Goal: Transaction & Acquisition: Purchase product/service

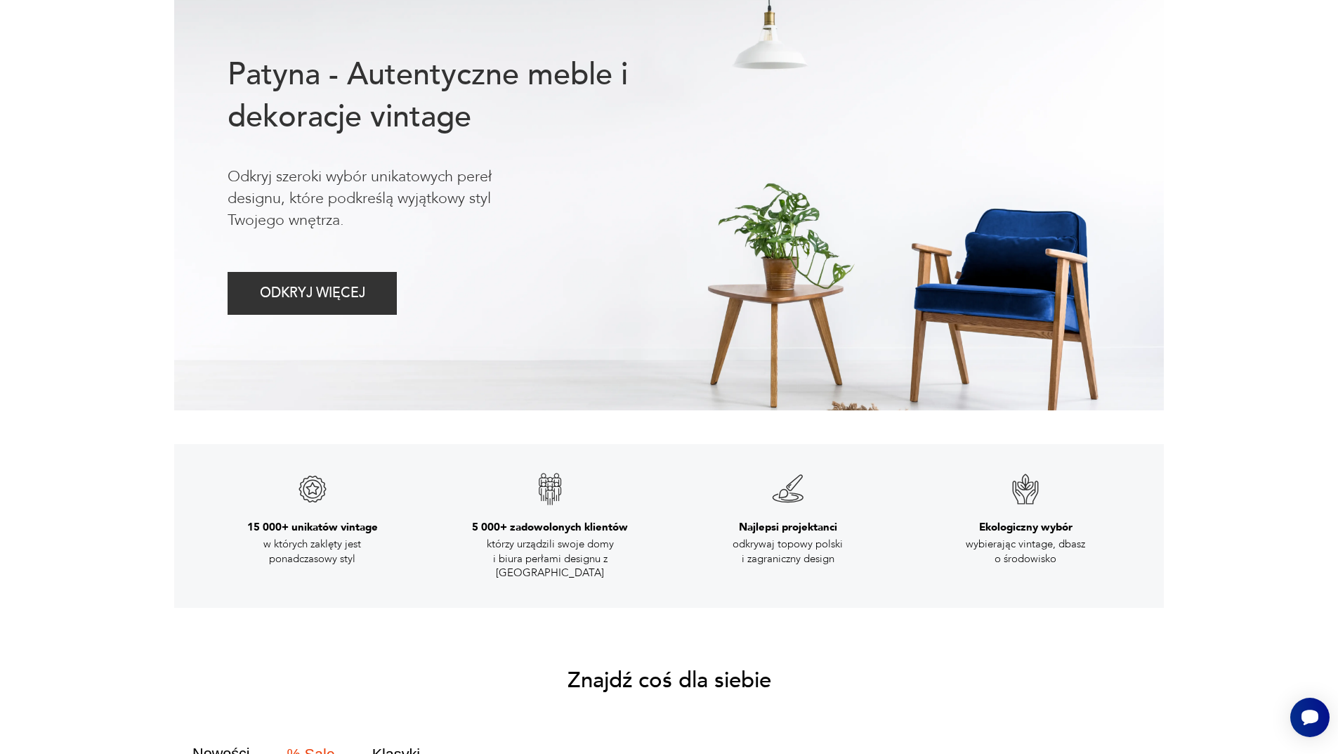
scroll to position [422, 0]
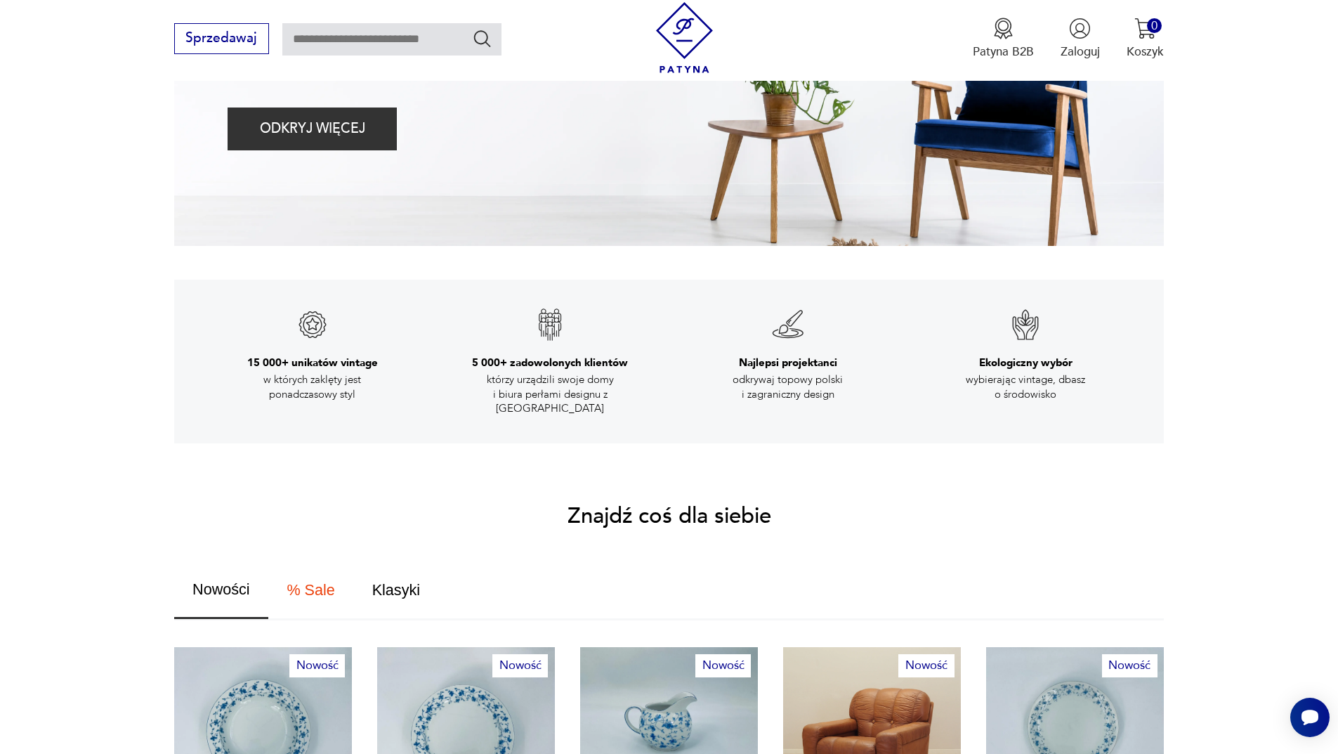
click at [290, 374] on p "w których zaklęty jest ponadczasowy styl" at bounding box center [312, 386] width 155 height 29
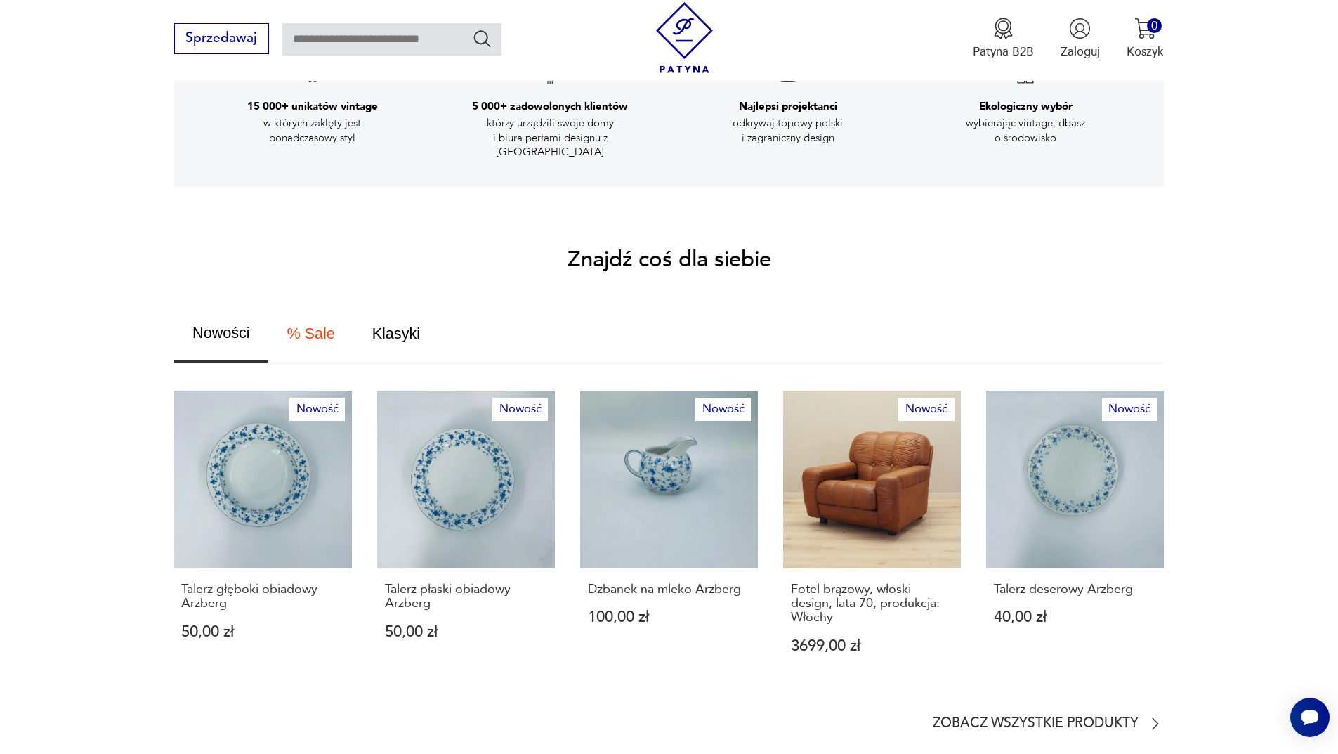
scroll to position [703, 0]
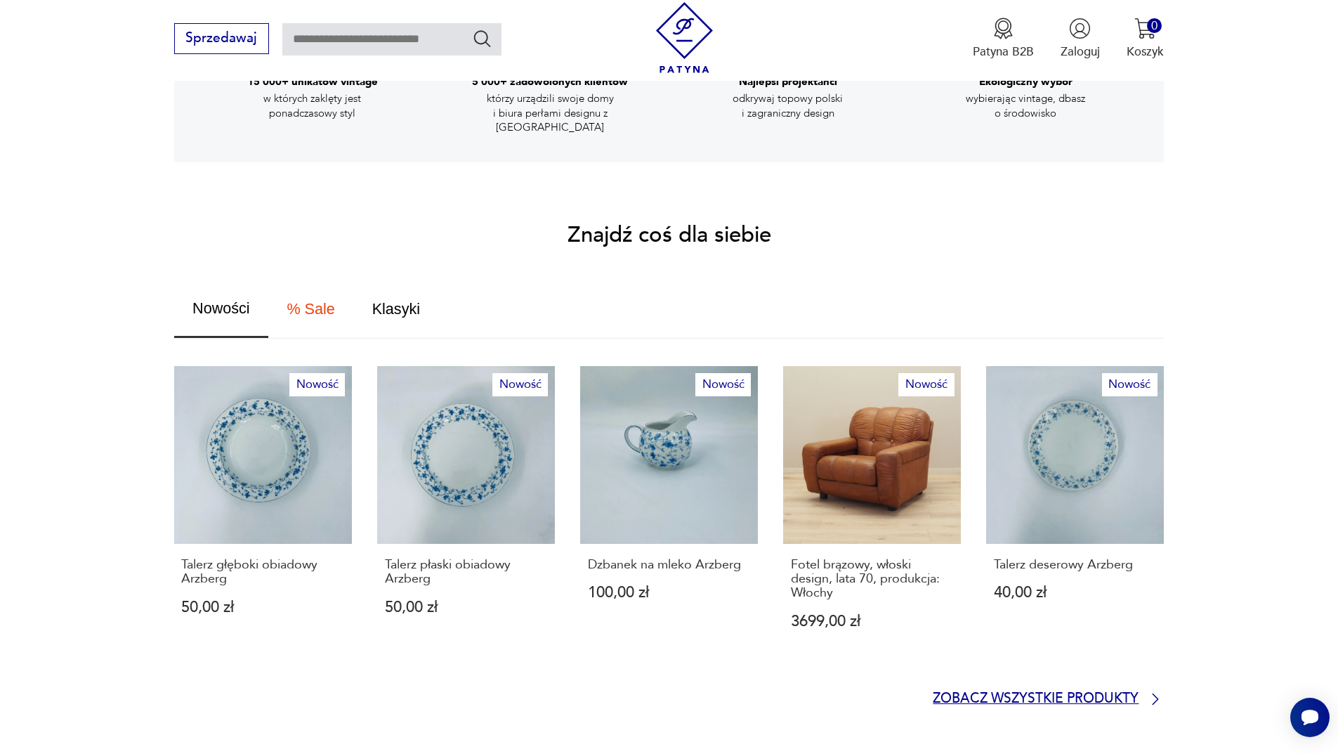
click at [1115, 693] on p "Zobacz wszystkie produkty" at bounding box center [1036, 698] width 206 height 11
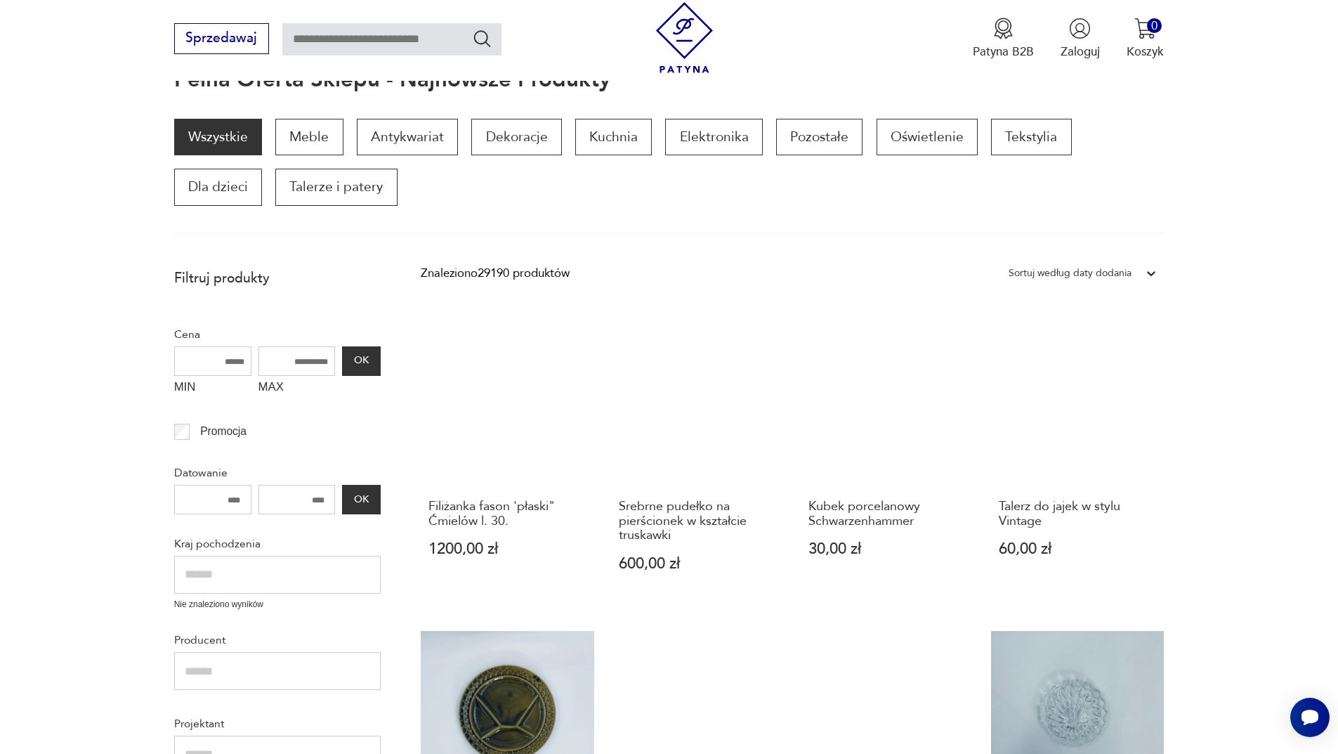
scroll to position [211, 0]
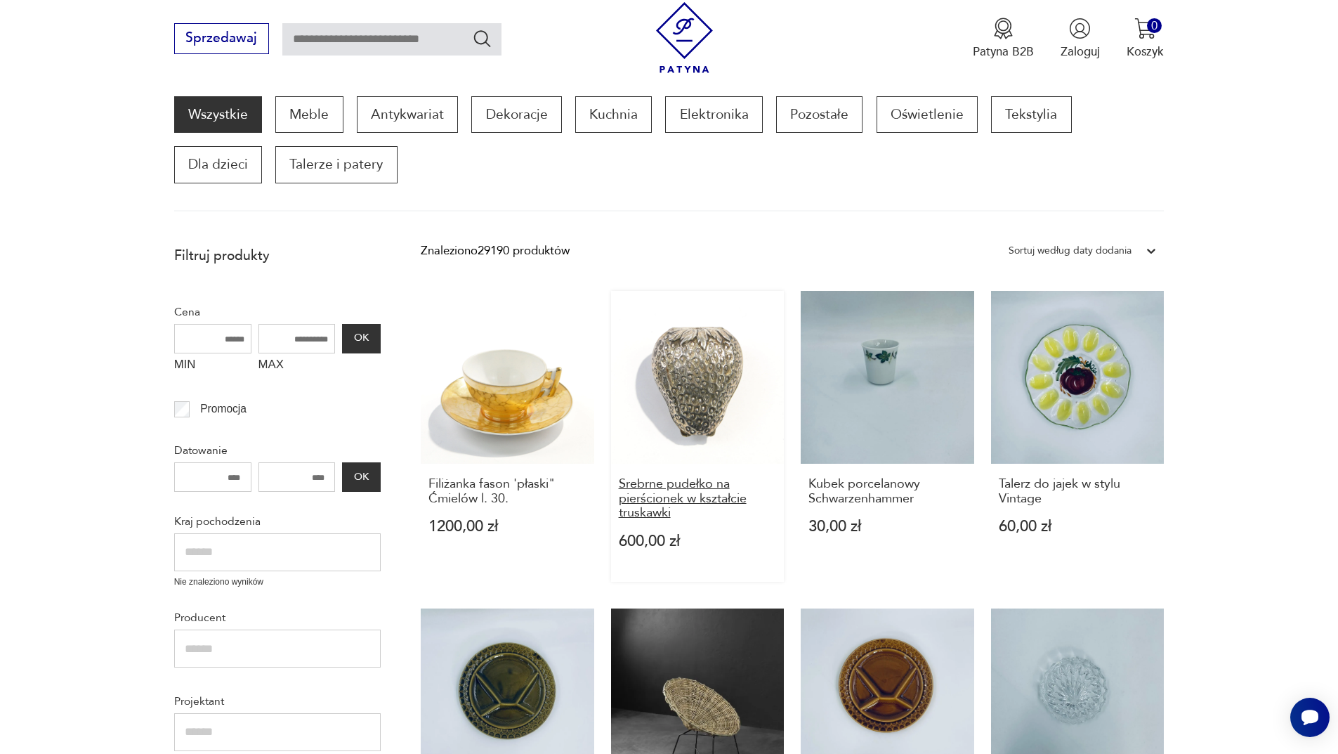
click at [676, 499] on h3 "Srebrne pudełko na pierścionek w kształcie truskawki" at bounding box center [698, 498] width 158 height 43
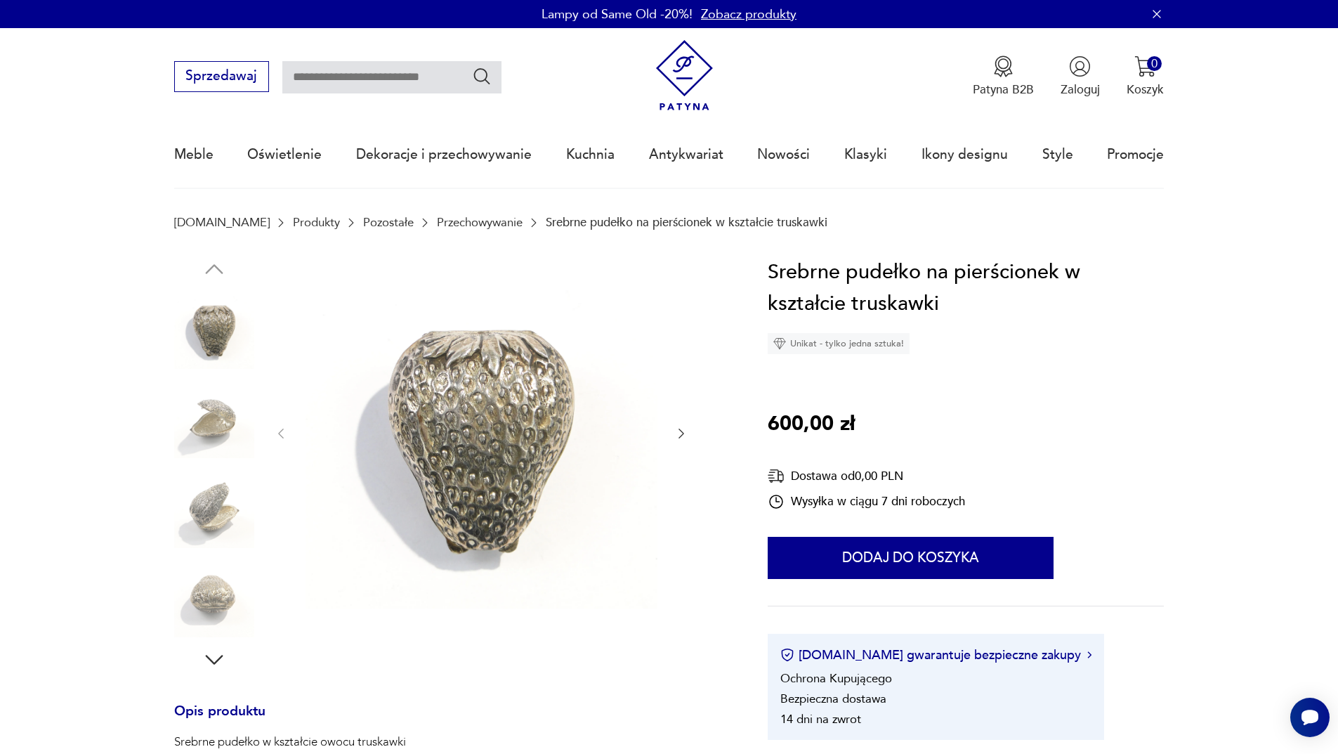
click at [677, 433] on icon "button" at bounding box center [681, 433] width 14 height 14
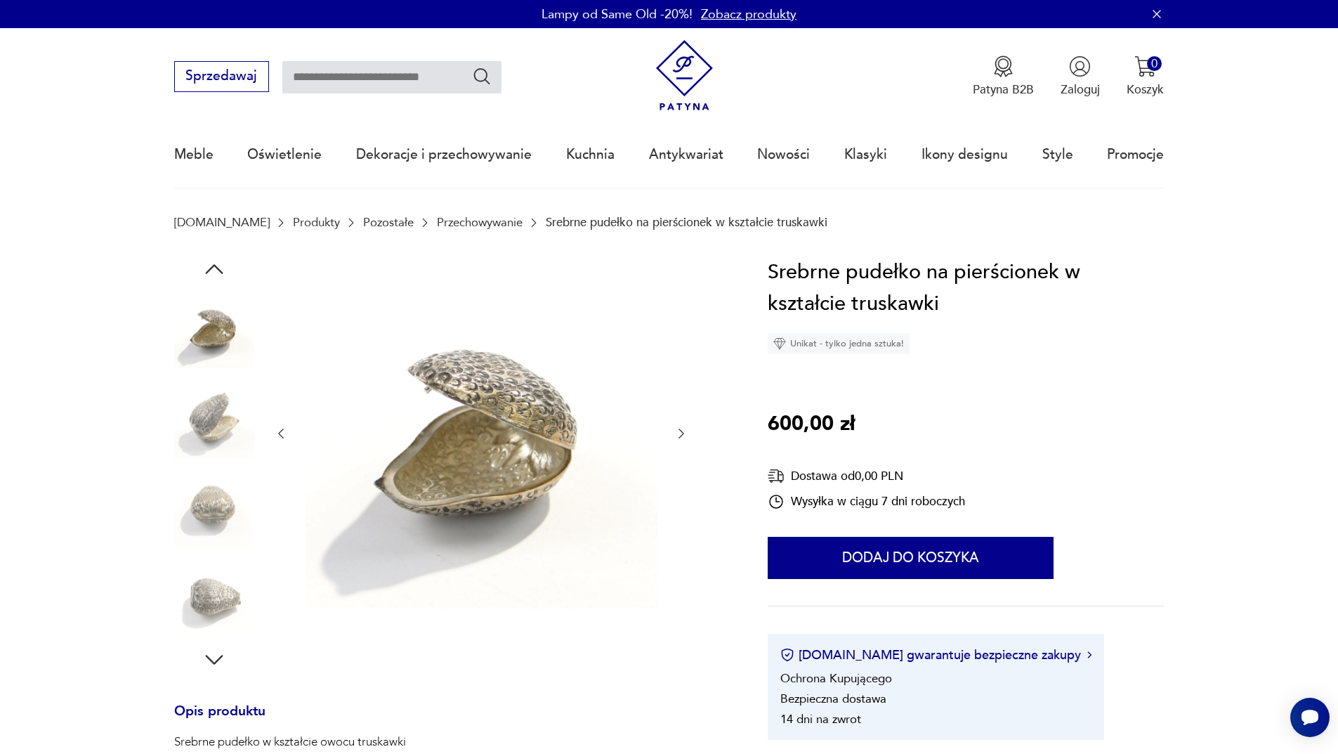
click at [677, 433] on icon "button" at bounding box center [681, 433] width 14 height 14
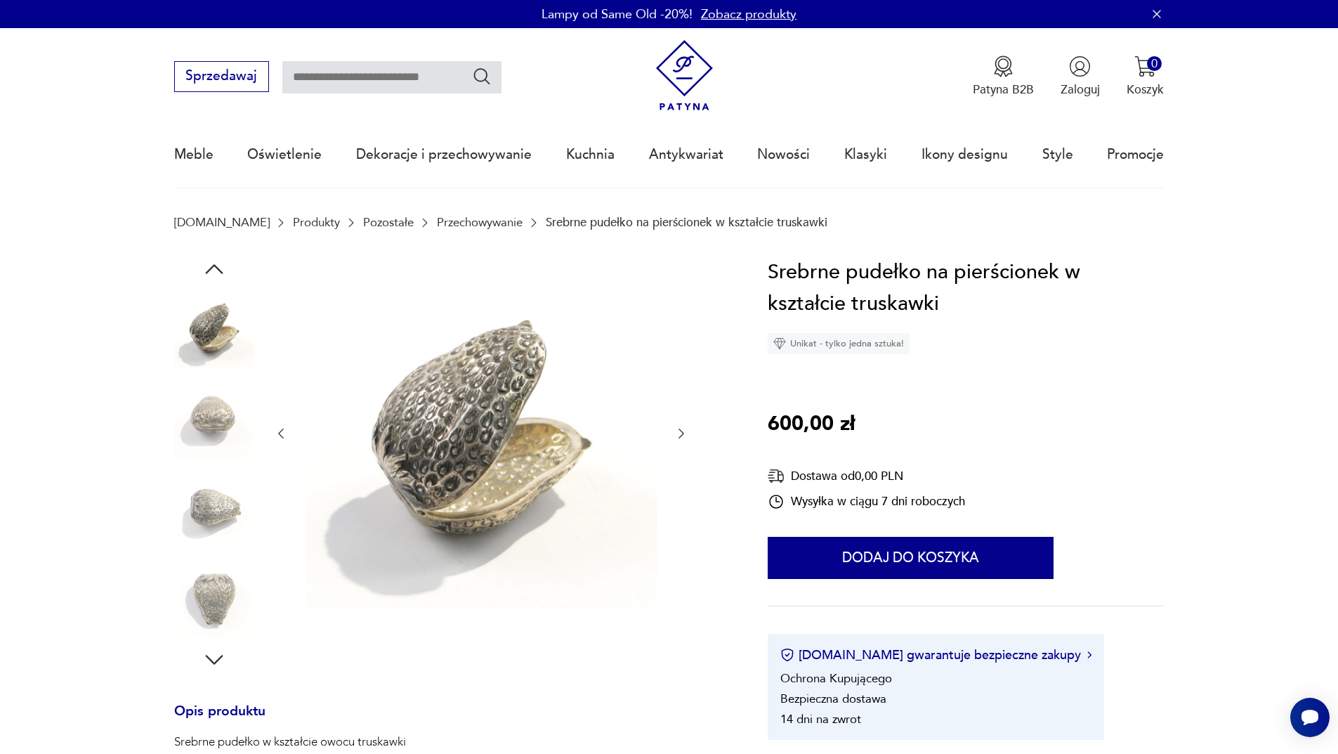
click at [677, 433] on icon "button" at bounding box center [681, 433] width 14 height 14
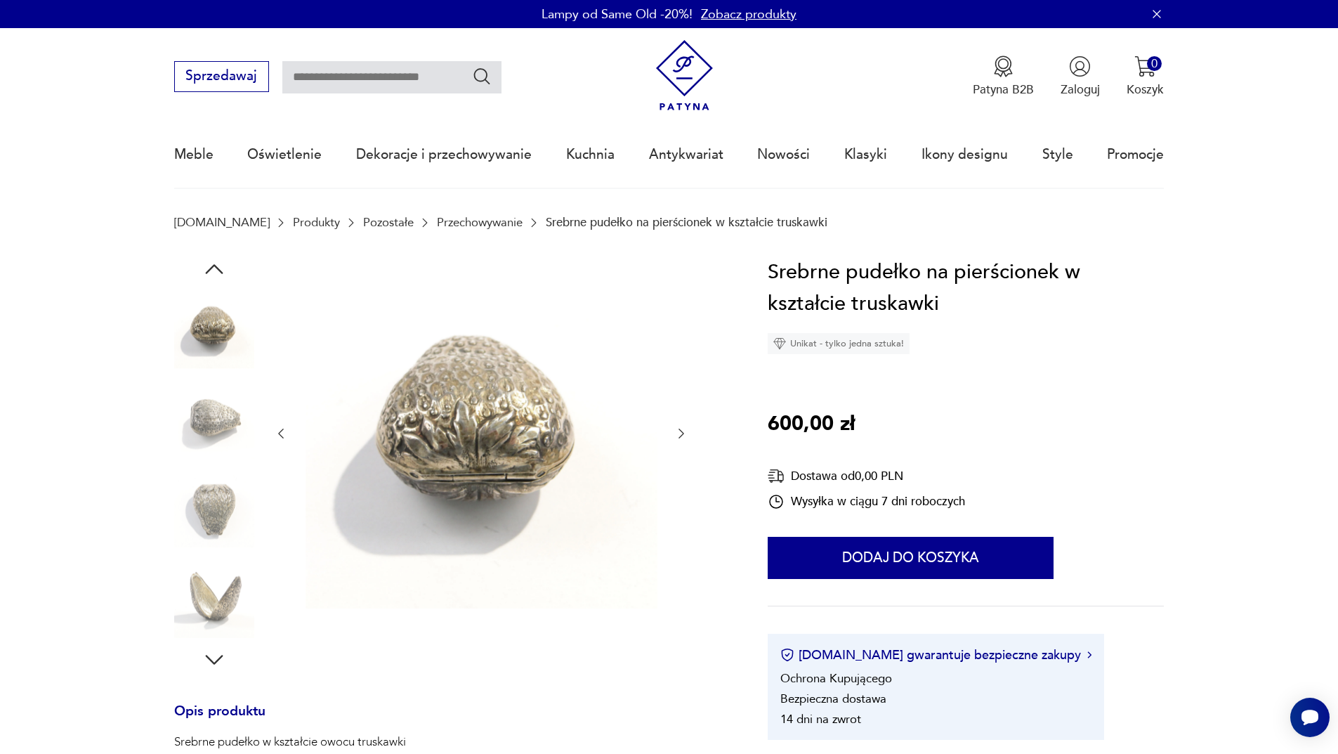
click at [677, 433] on icon "button" at bounding box center [681, 433] width 14 height 14
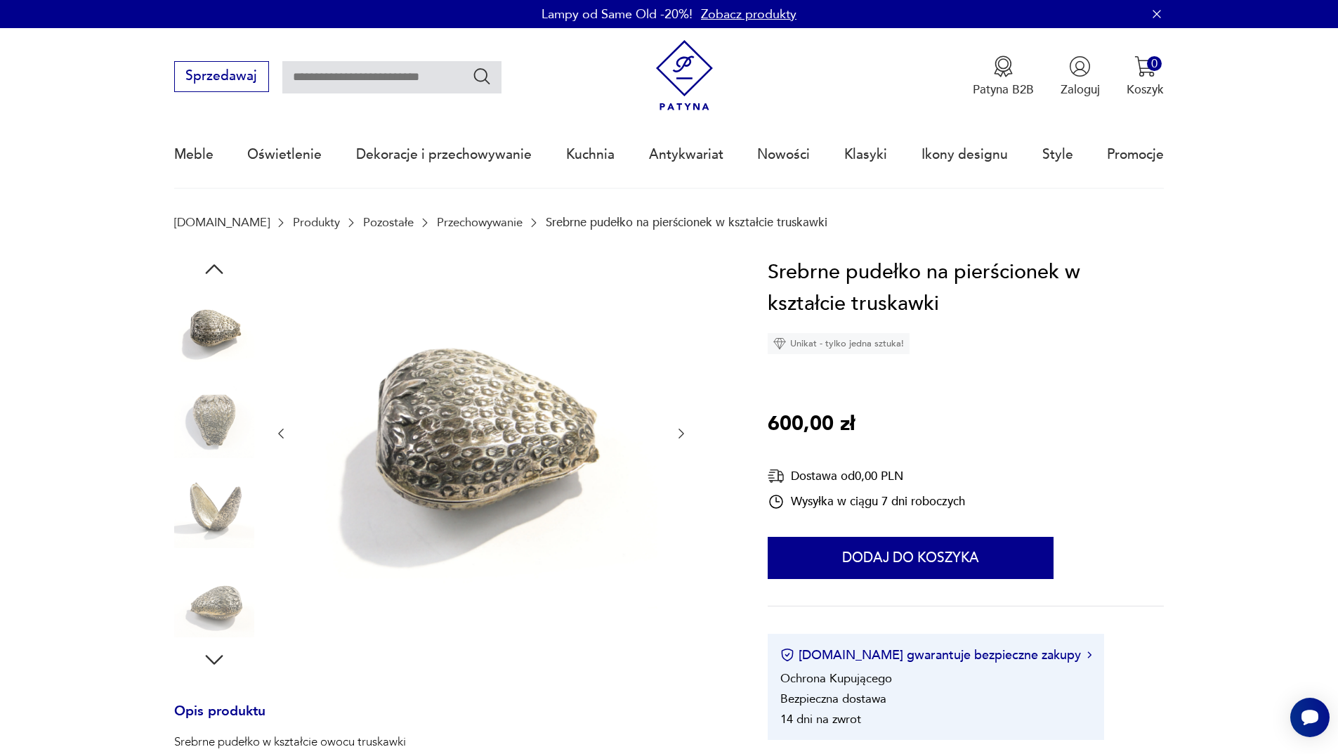
click at [678, 433] on icon "button" at bounding box center [681, 433] width 14 height 14
